Goal: Transaction & Acquisition: Purchase product/service

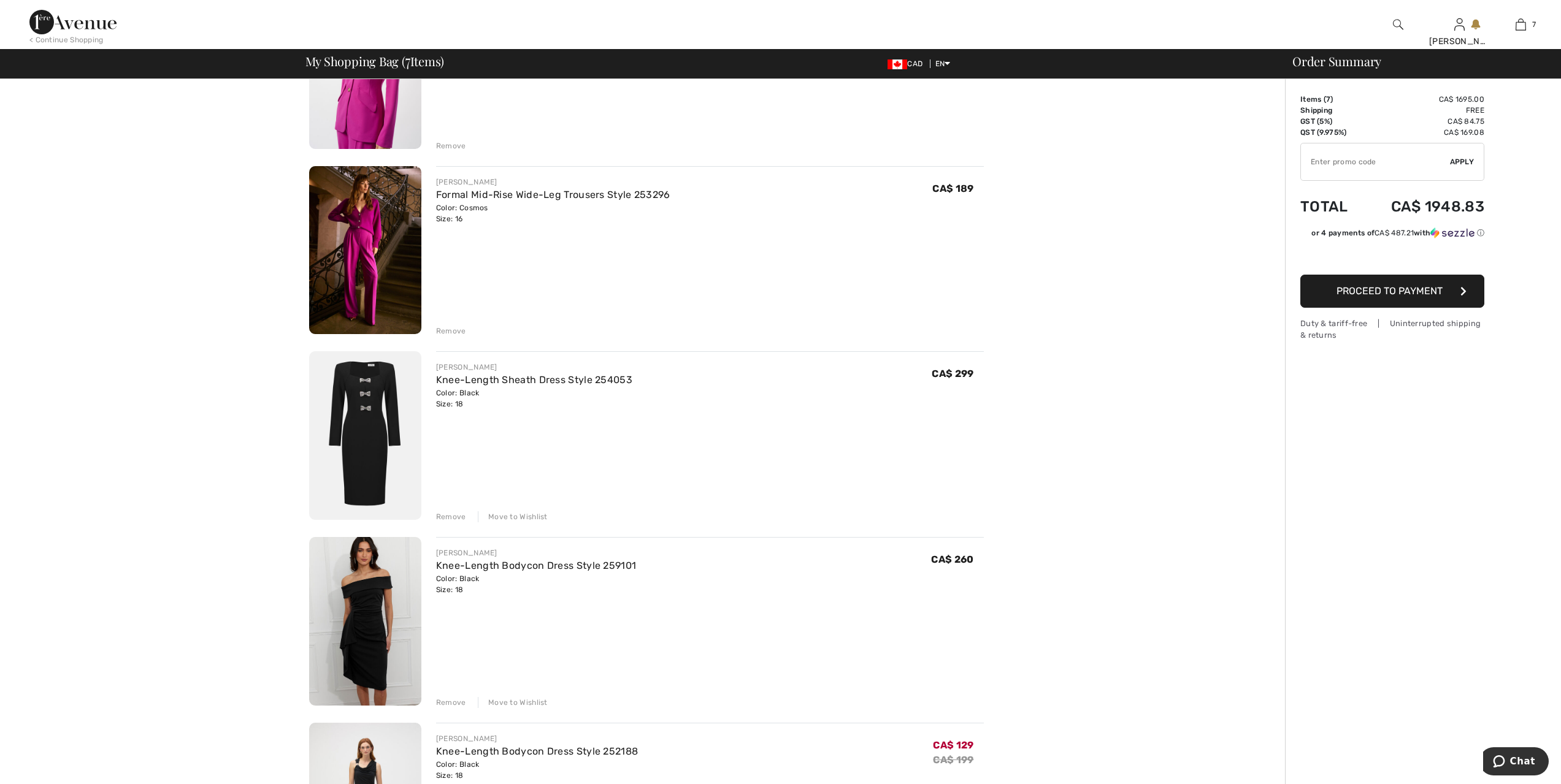
scroll to position [230, 0]
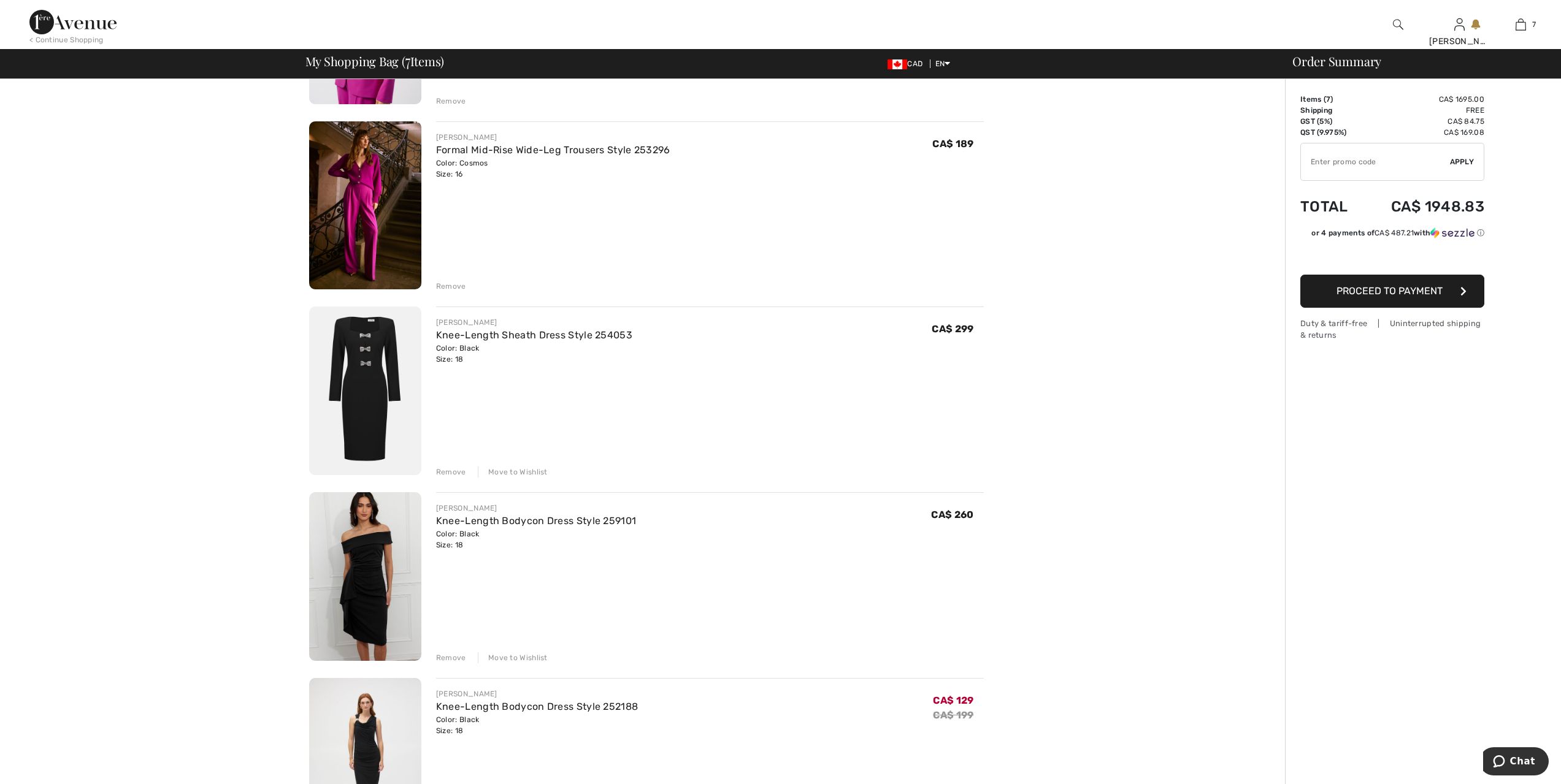
scroll to position [245, 0]
click at [456, 469] on div "Remove" at bounding box center [451, 471] width 30 height 11
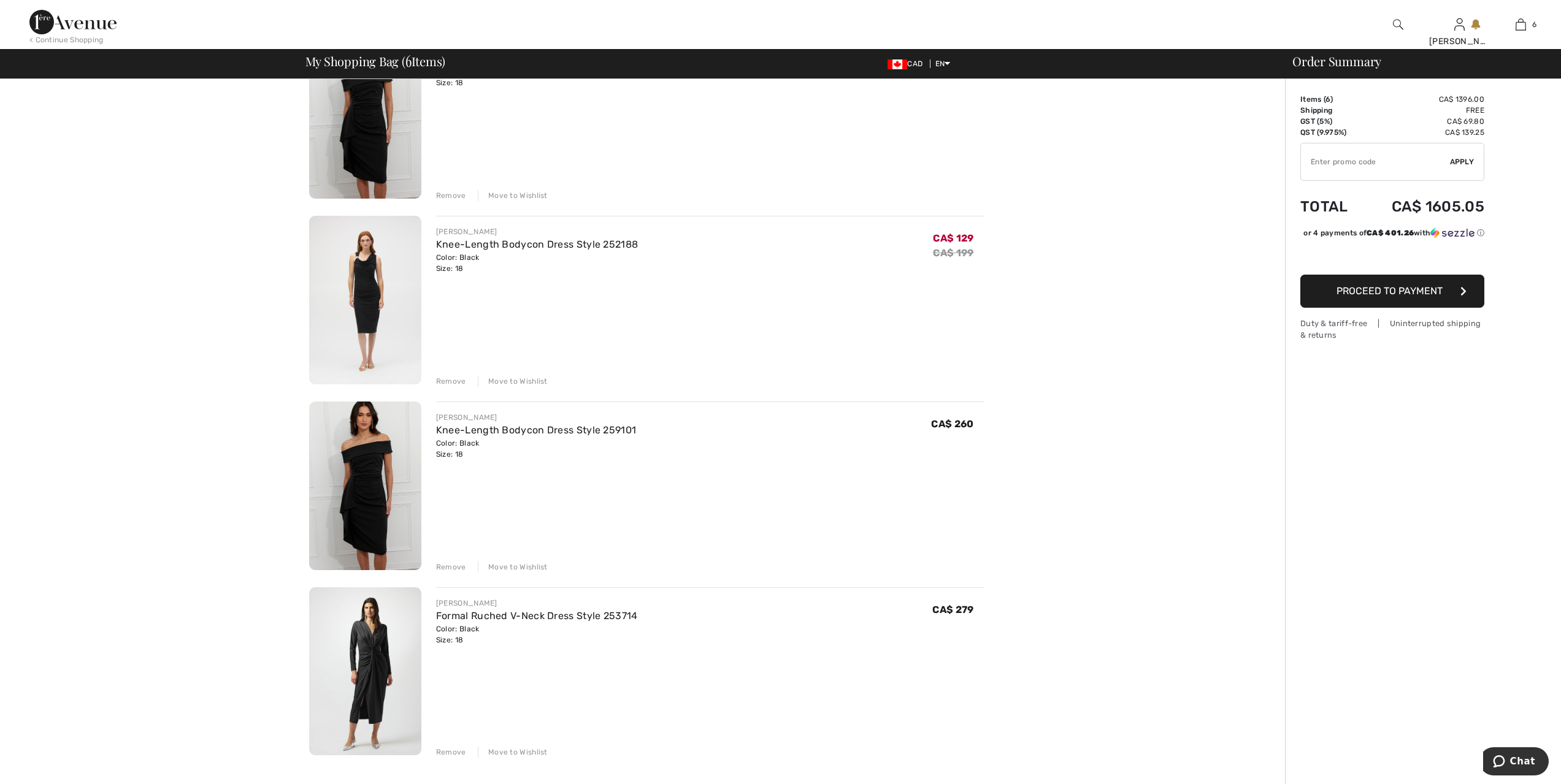
scroll to position [521, 0]
click at [457, 565] on div "Remove" at bounding box center [451, 566] width 30 height 11
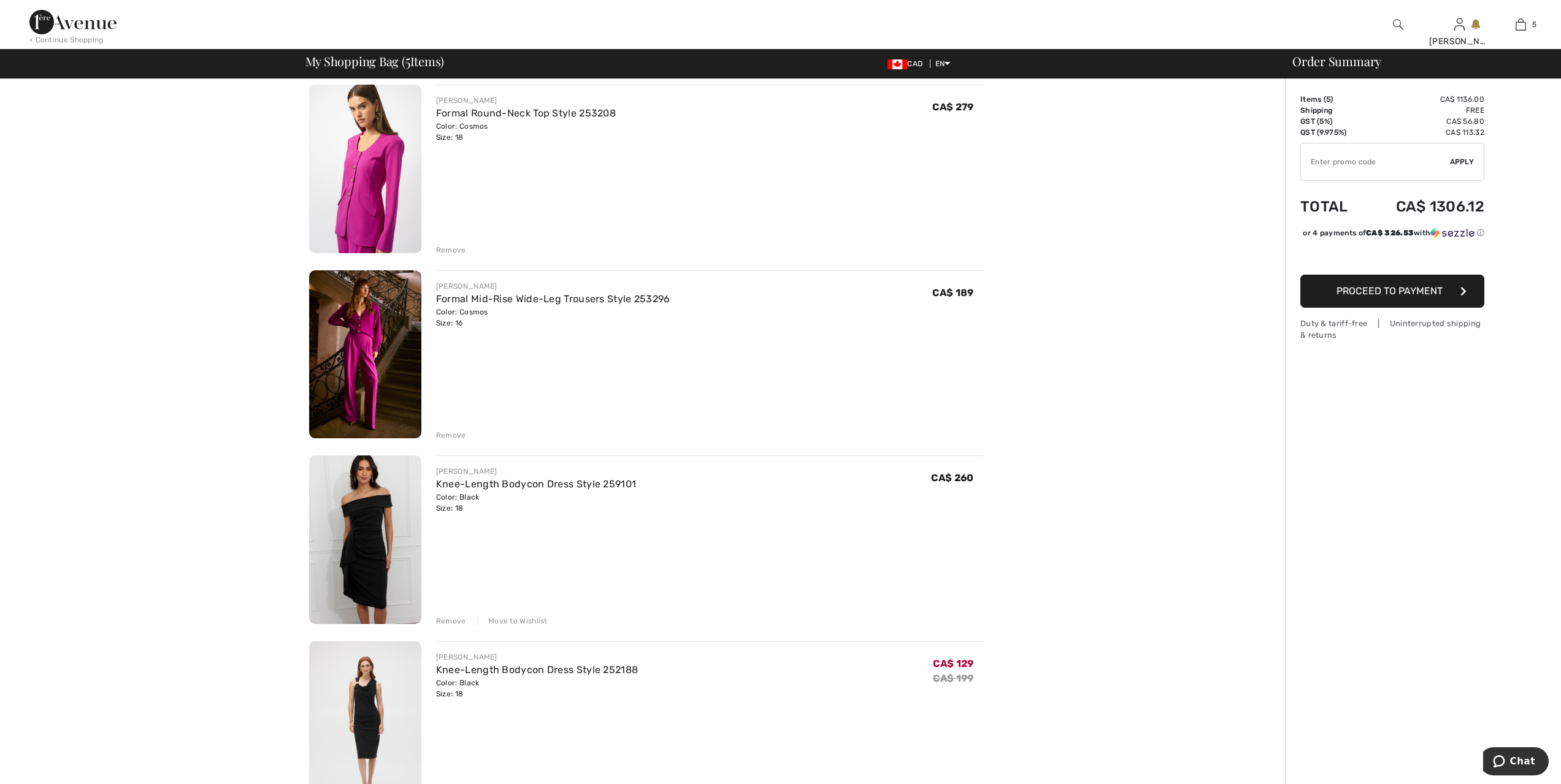
scroll to position [92, 0]
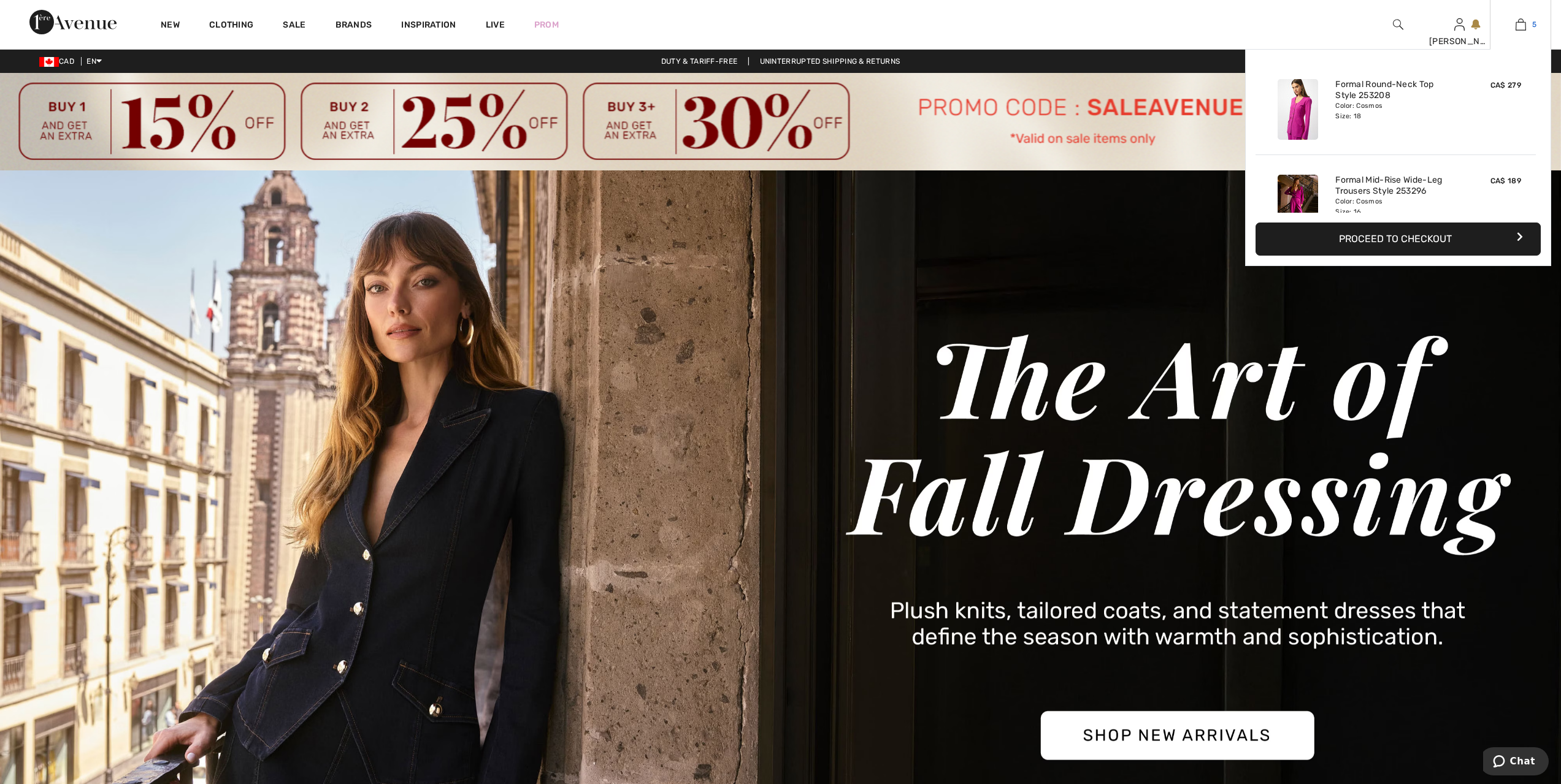
click at [1521, 24] on img at bounding box center [1521, 24] width 11 height 15
